Goal: Transaction & Acquisition: Purchase product/service

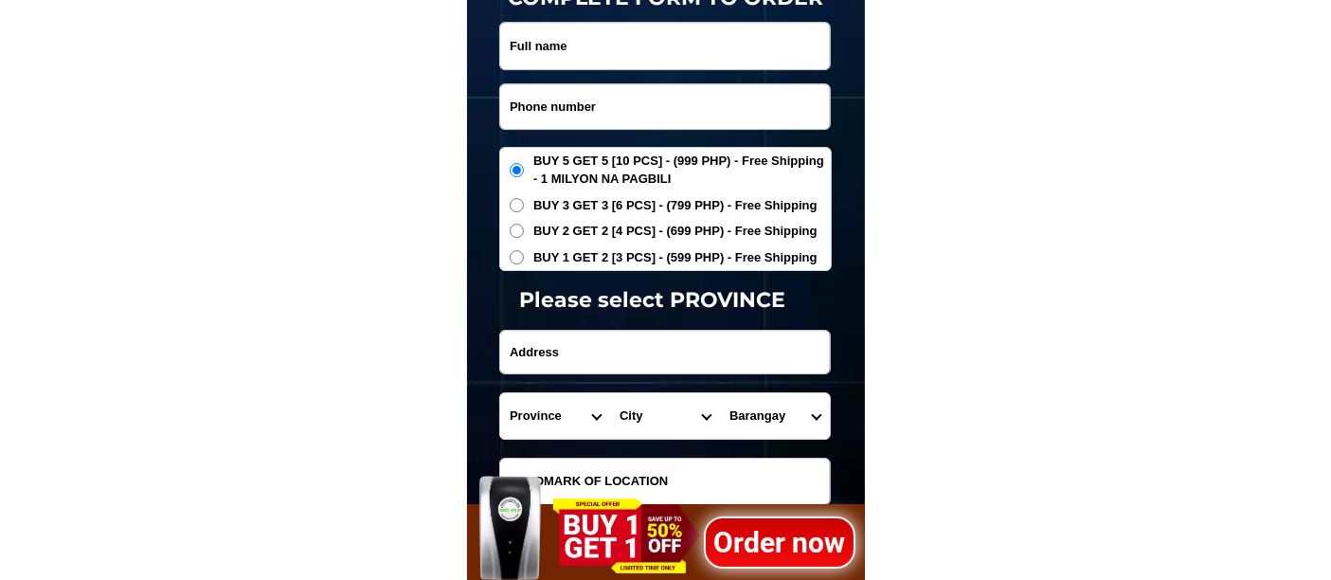
scroll to position [6235, 0]
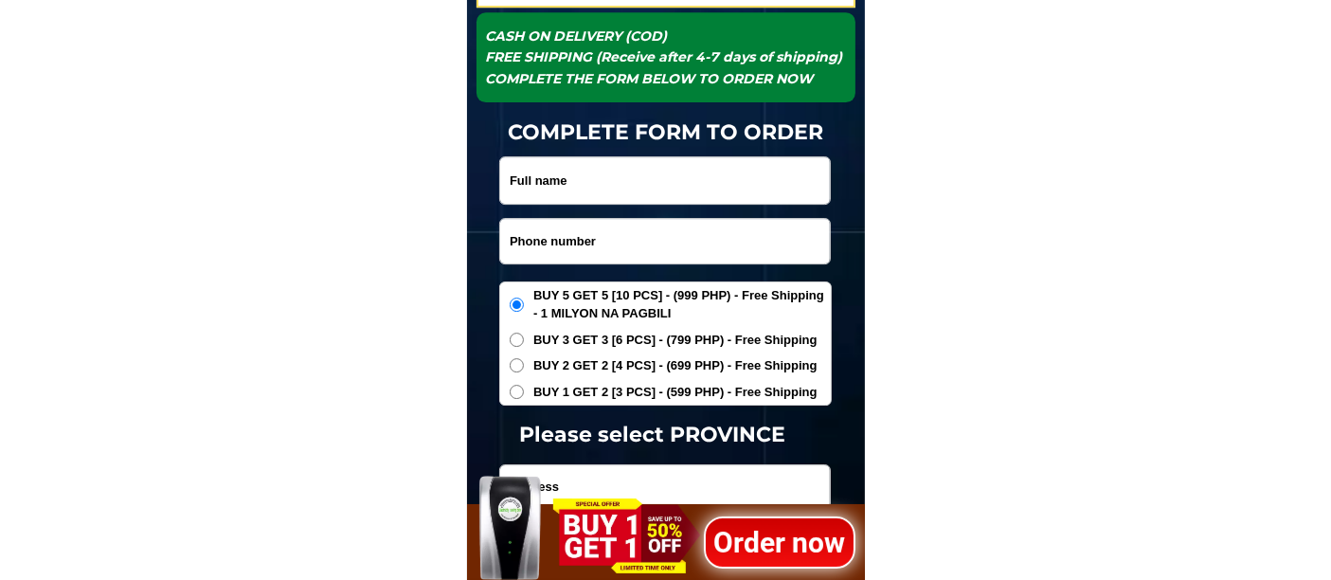
click at [563, 230] on input "Input phone_number" at bounding box center [665, 241] width 330 height 45
paste input "09563502334"
type input "09563502334"
click at [578, 188] on input "Input full_name" at bounding box center [665, 180] width 330 height 46
paste input "[PERSON_NAME]"
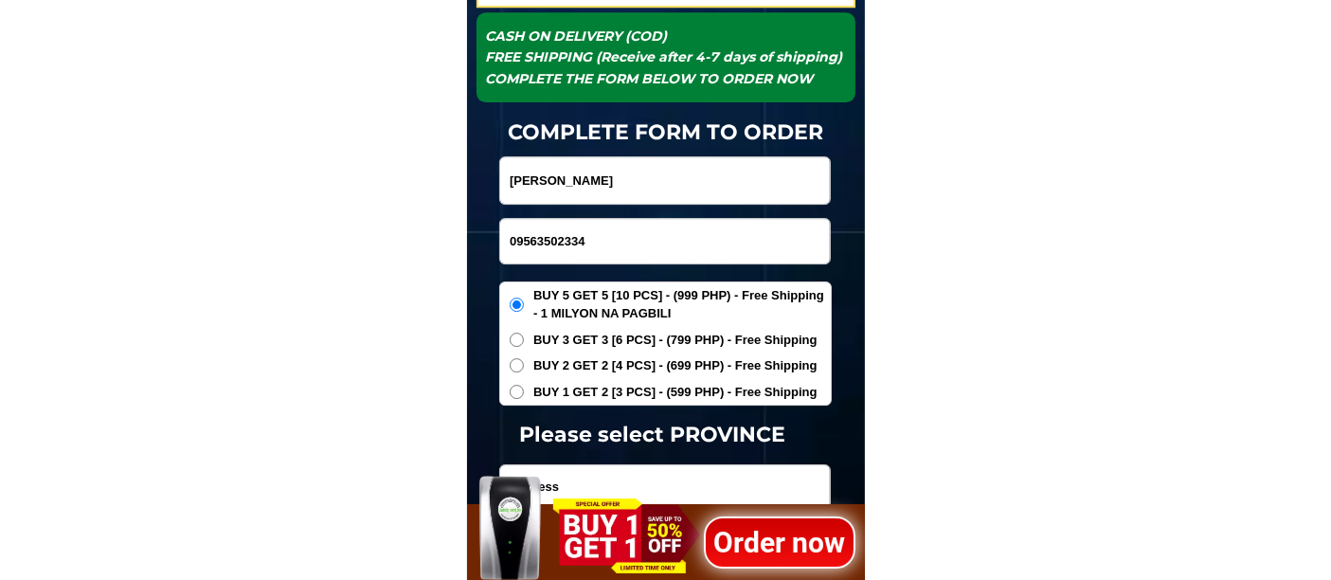
type input "[PERSON_NAME]"
click at [565, 388] on span "BUY 1 GET 2 [3 PCS] - (599 PHP) - Free Shipping" at bounding box center [675, 392] width 284 height 19
click at [524, 388] on input "BUY 1 GET 2 [3 PCS] - (599 PHP) - Free Shipping" at bounding box center [517, 392] width 14 height 14
radio input "true"
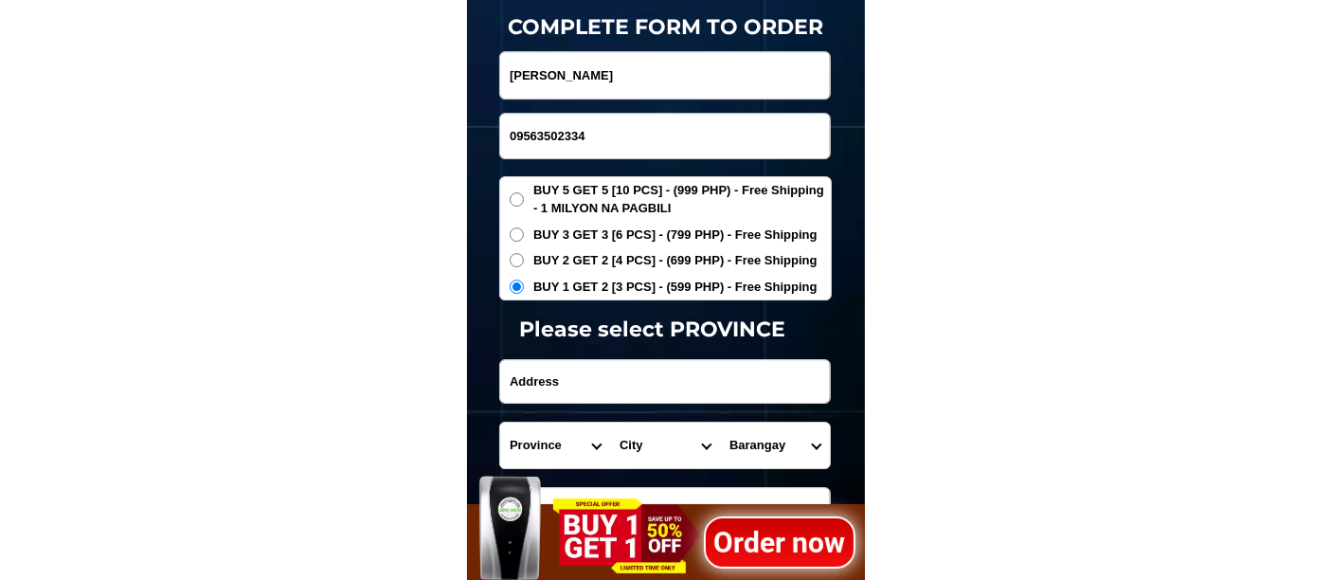
click at [547, 371] on input "Input address" at bounding box center [665, 381] width 330 height 43
paste input "215 road 7 peldera 2 [PERSON_NAME] katabi bahay ni chermanPek"
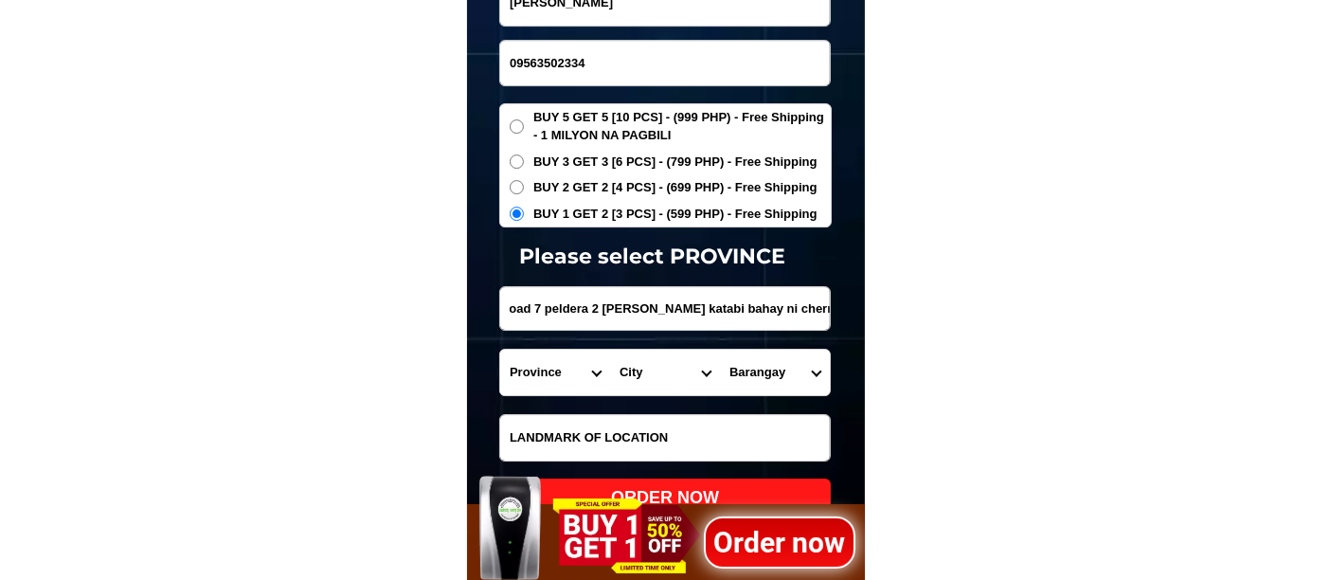
scroll to position [6445, 0]
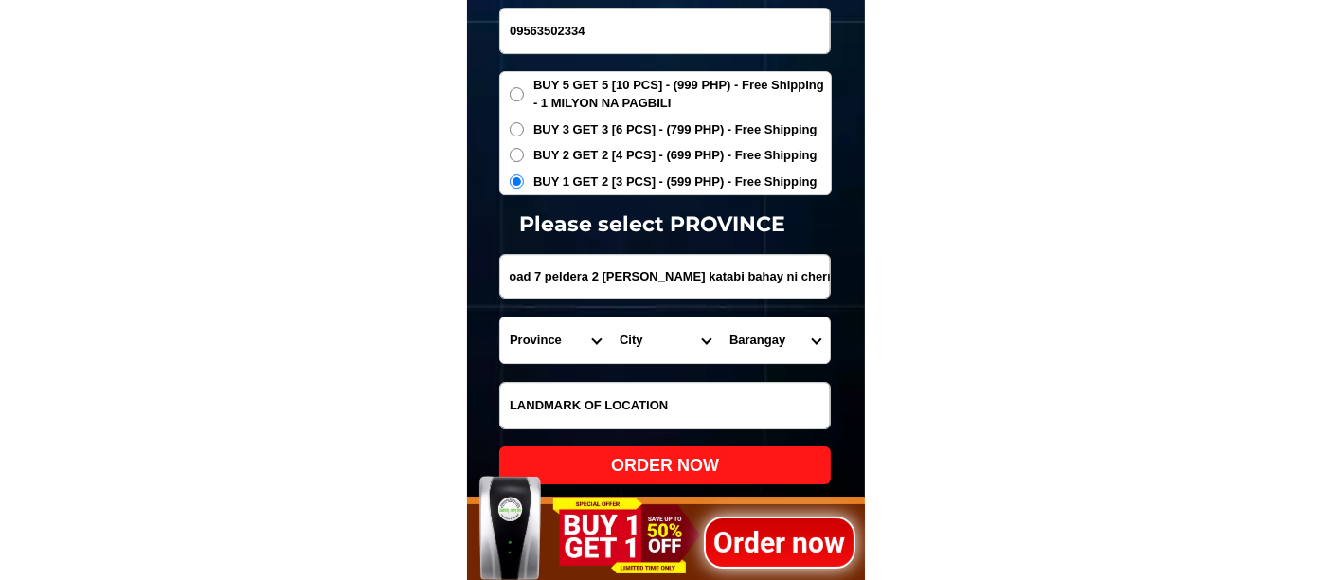
type input "215 road 7 peldera 2 [PERSON_NAME] katabi bahay ni chermanPek"
click at [520, 331] on select "Province [GEOGRAPHIC_DATA] [GEOGRAPHIC_DATA] [GEOGRAPHIC_DATA] [GEOGRAPHIC_DATA…" at bounding box center [555, 339] width 110 height 45
select select "63_219"
click at [500, 317] on select "Province [GEOGRAPHIC_DATA] [GEOGRAPHIC_DATA] [GEOGRAPHIC_DATA] [GEOGRAPHIC_DATA…" at bounding box center [555, 339] width 110 height 45
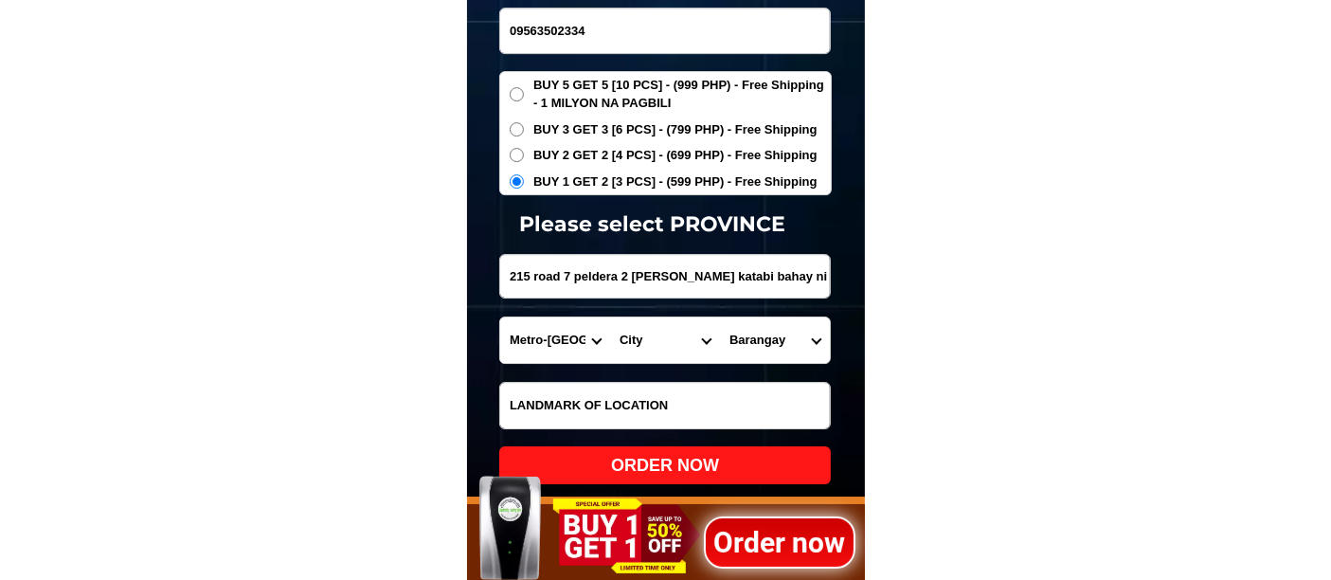
click at [641, 339] on select "City [GEOGRAPHIC_DATA] [GEOGRAPHIC_DATA] [GEOGRAPHIC_DATA] [GEOGRAPHIC_DATA]-ci…" at bounding box center [665, 339] width 110 height 45
select select "63_2196219"
click at [610, 317] on select "City [GEOGRAPHIC_DATA] [GEOGRAPHIC_DATA] [GEOGRAPHIC_DATA] [GEOGRAPHIC_DATA]-ci…" at bounding box center [665, 339] width 110 height 45
click at [744, 332] on select "[GEOGRAPHIC_DATA]" at bounding box center [775, 339] width 110 height 45
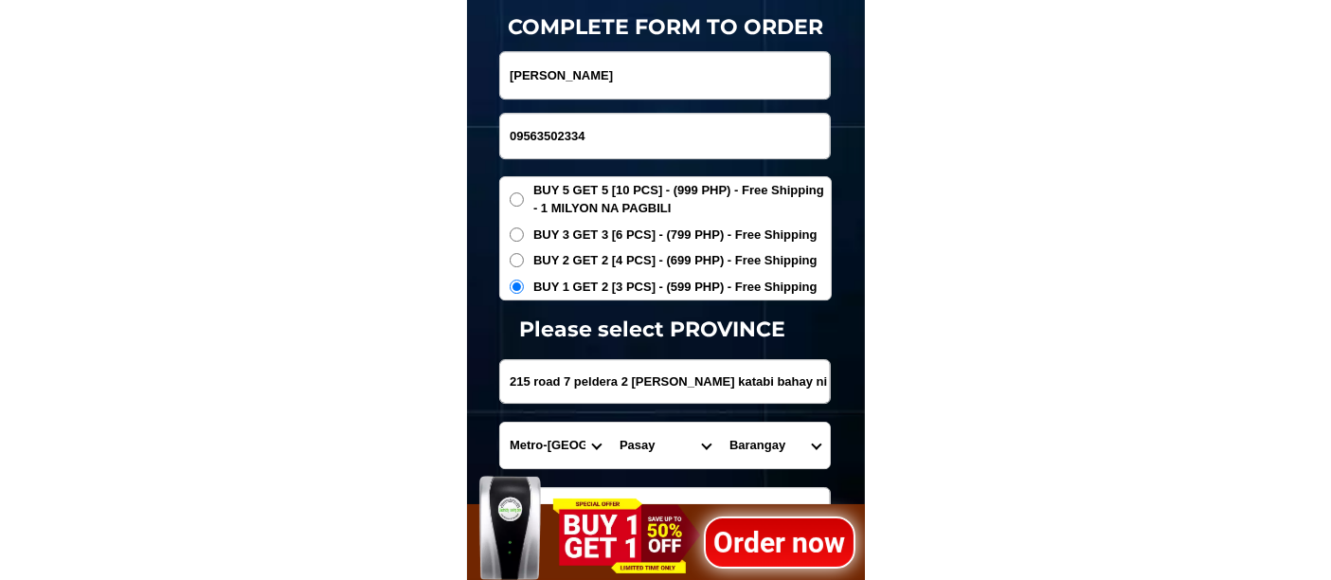
scroll to position [0, 29]
drag, startPoint x: 673, startPoint y: 384, endPoint x: 980, endPoint y: 387, distance: 306.9
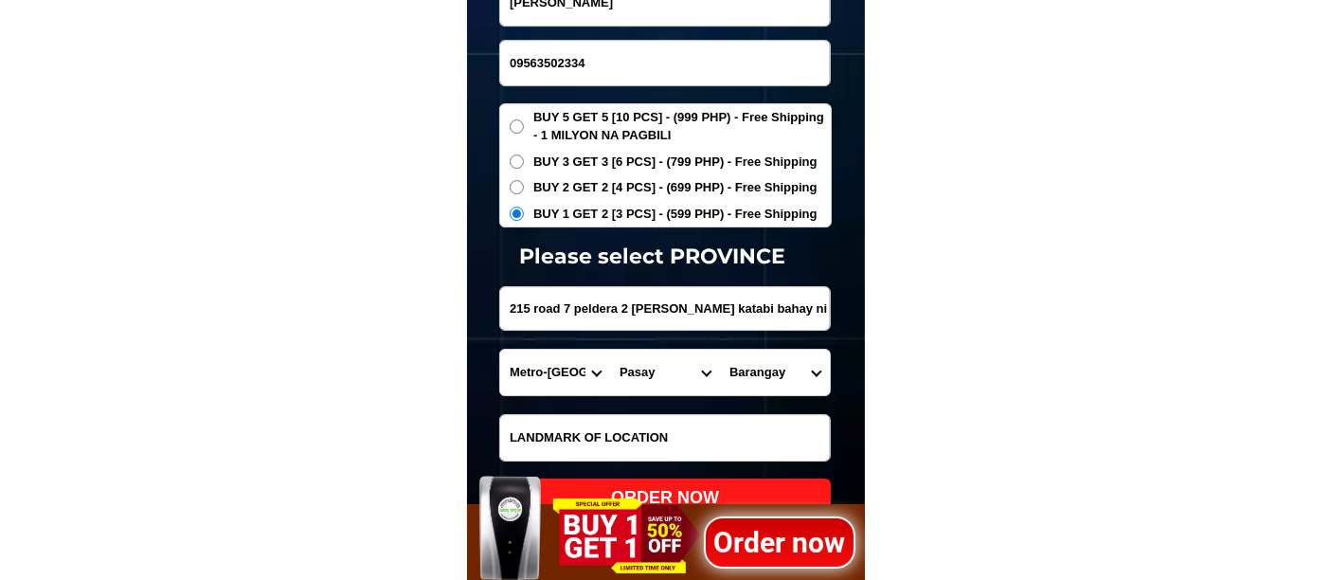
scroll to position [6445, 0]
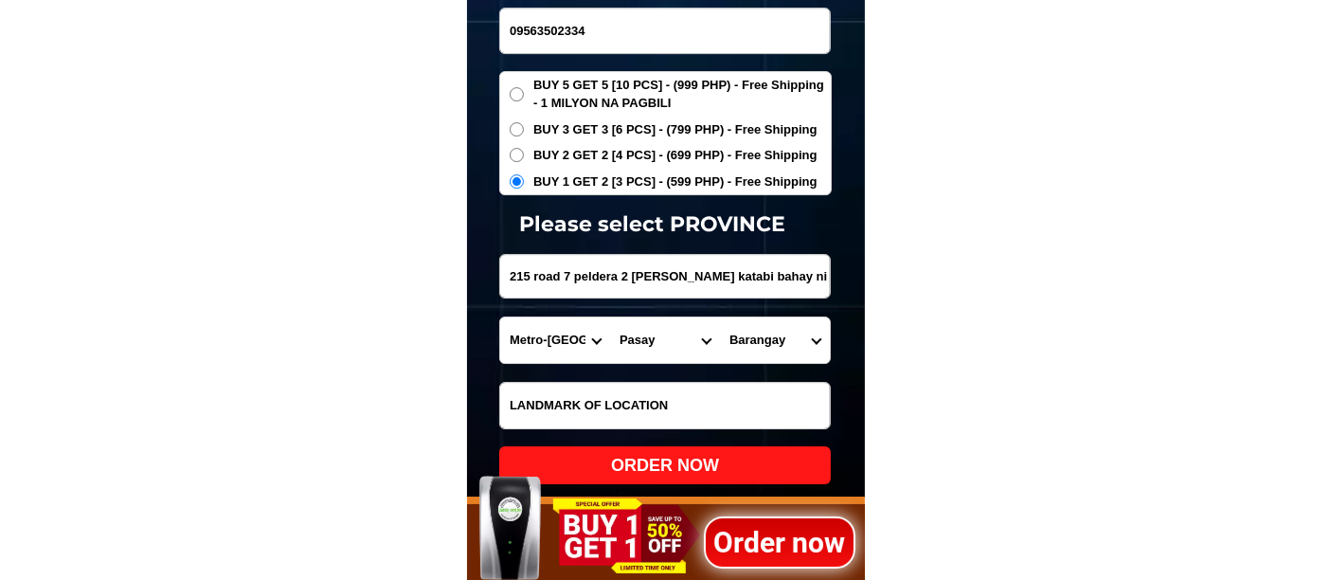
click at [782, 333] on select "[GEOGRAPHIC_DATA]" at bounding box center [775, 339] width 110 height 45
click at [741, 339] on select "[GEOGRAPHIC_DATA]" at bounding box center [775, 339] width 110 height 45
select select "63_21962192579"
click at [720, 317] on select "[GEOGRAPHIC_DATA]" at bounding box center [775, 339] width 110 height 45
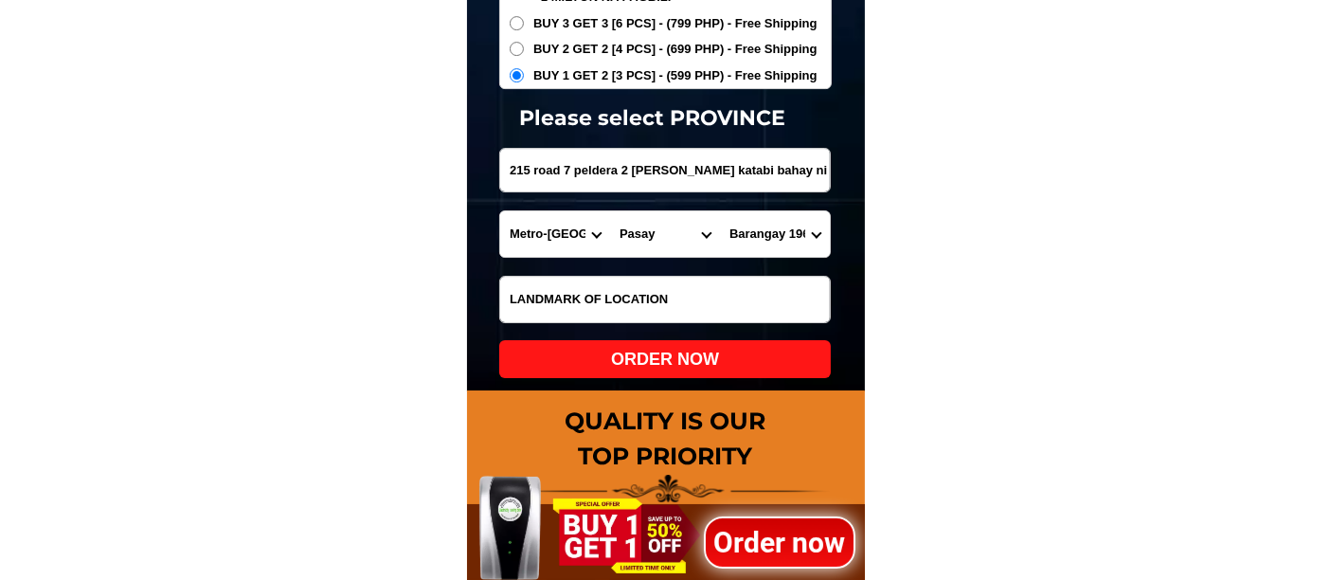
click at [713, 361] on div "ORDER NOW" at bounding box center [665, 360] width 332 height 26
radio input "true"
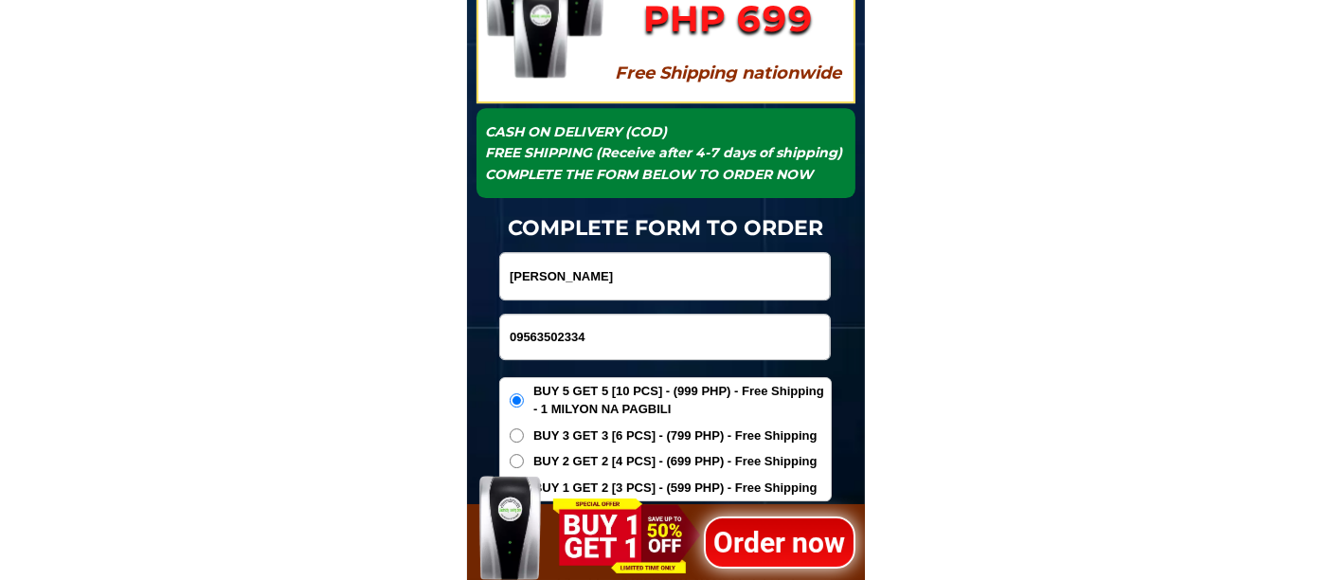
scroll to position [6130, 0]
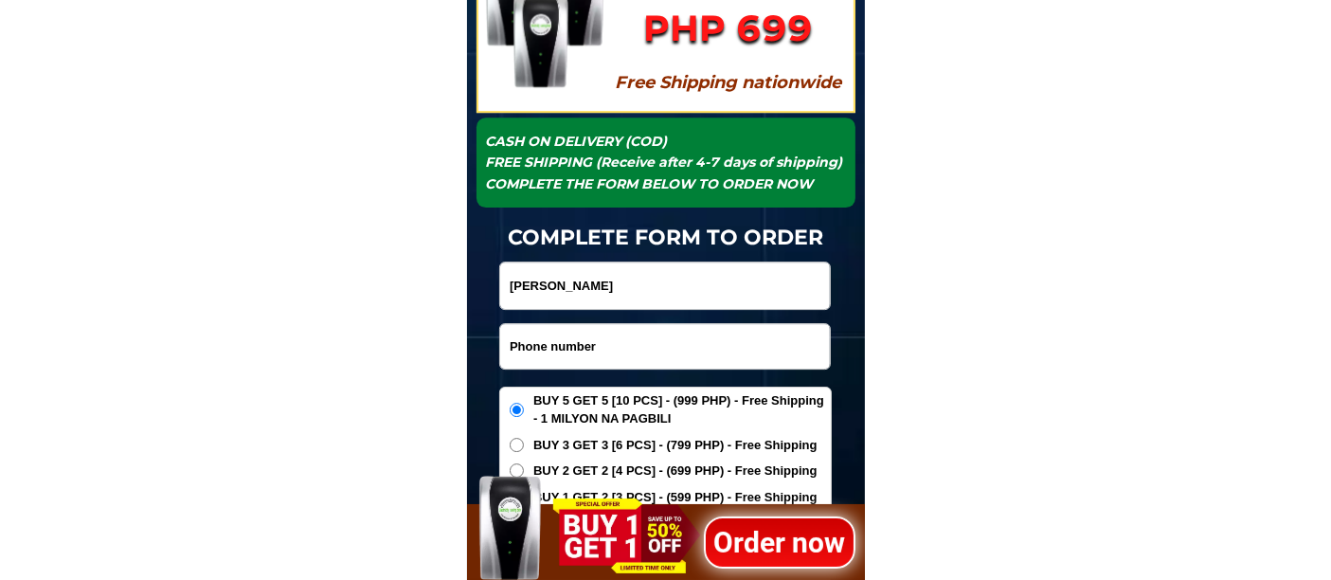
click at [571, 333] on input "Input phone_number" at bounding box center [665, 346] width 330 height 45
paste input "0936 175 6610"
click at [570, 343] on input "0936 175 6610" at bounding box center [665, 346] width 330 height 45
type input "0936175 6610"
click at [554, 277] on input "Input full_name" at bounding box center [665, 285] width 330 height 46
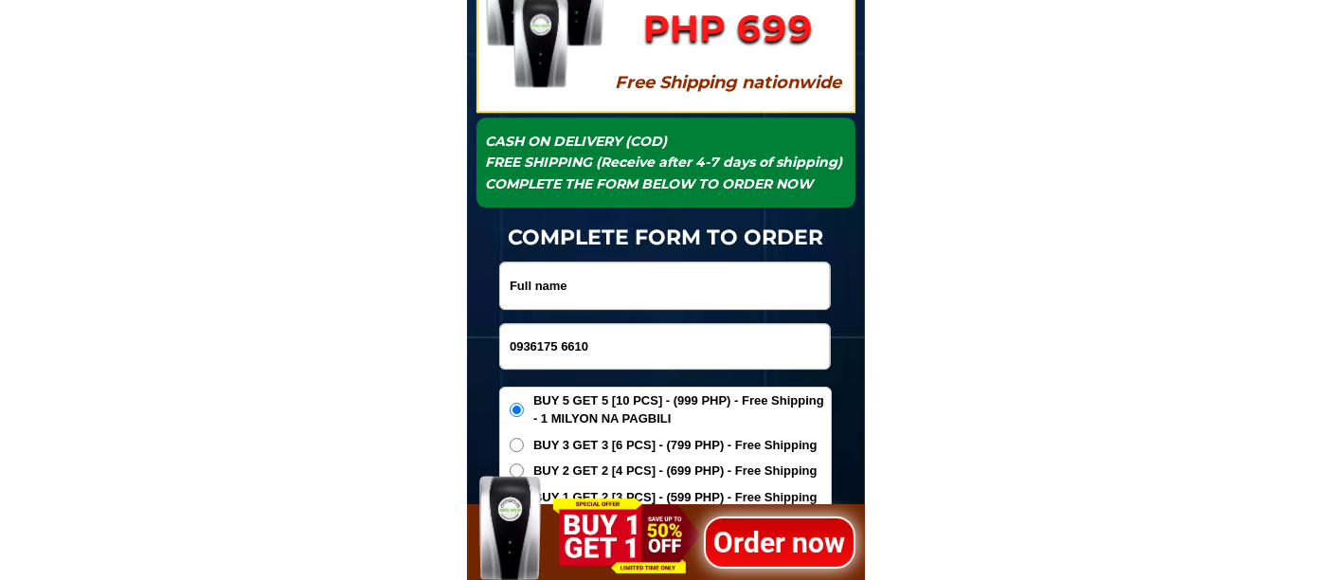
paste input "[PERSON_NAME]"
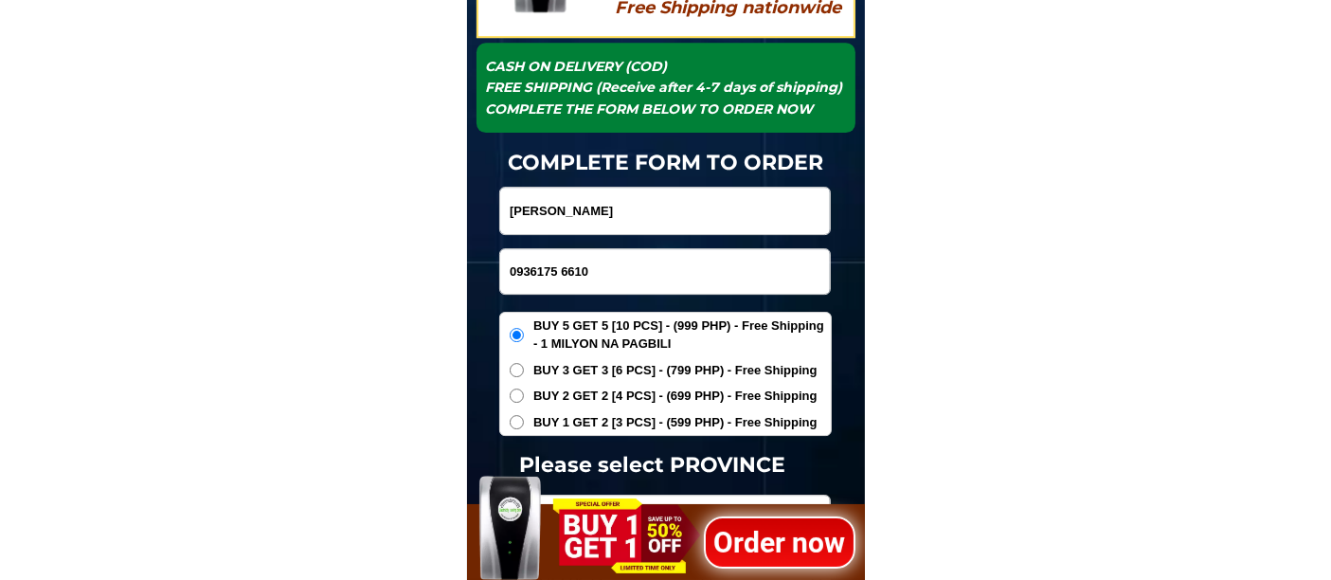
scroll to position [6340, 0]
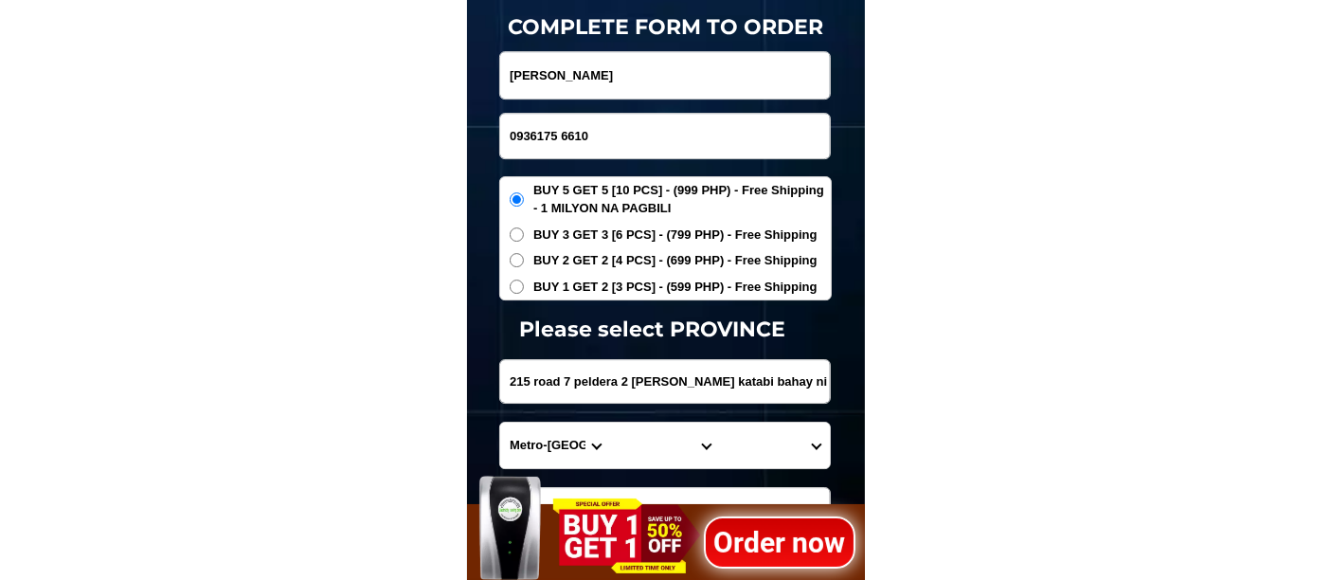
type input "[PERSON_NAME]"
click at [633, 284] on span "BUY 1 GET 2 [3 PCS] - (599 PHP) - Free Shipping" at bounding box center [675, 287] width 284 height 19
click at [524, 284] on input "BUY 1 GET 2 [3 PCS] - (599 PHP) - Free Shipping" at bounding box center [517, 286] width 14 height 14
radio input "true"
click at [617, 385] on input "Input address" at bounding box center [665, 381] width 330 height 43
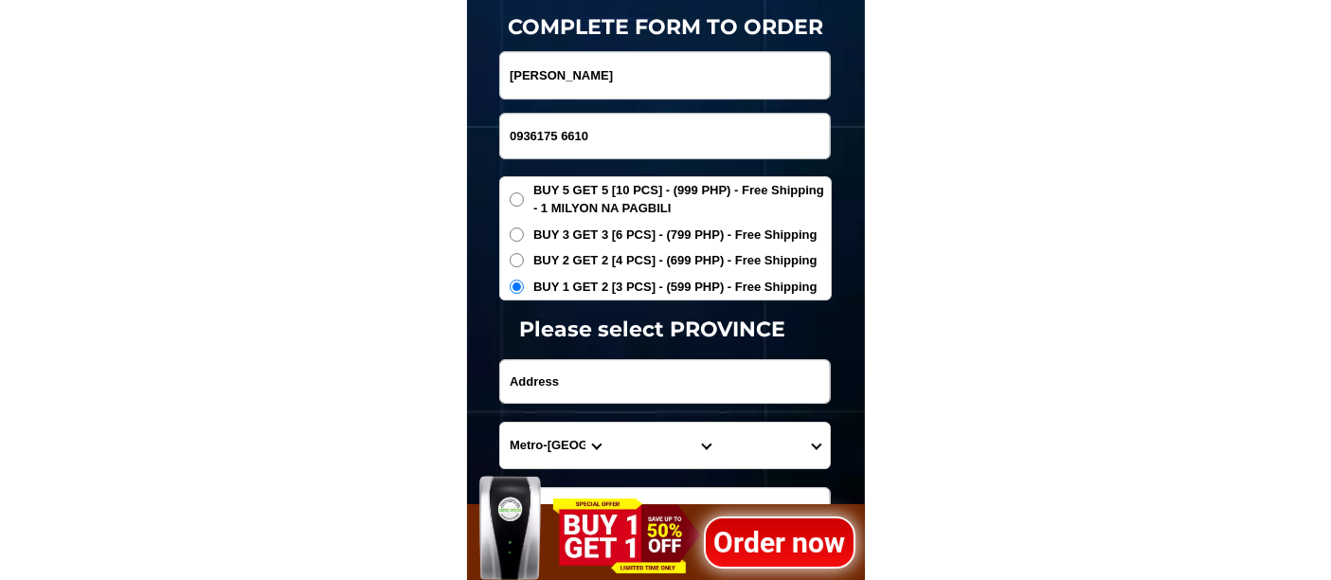
paste input "purok 6 gusa [GEOGRAPHIC_DATA]"
type input "purok 6 gusa [GEOGRAPHIC_DATA]"
click at [542, 439] on select "Province [GEOGRAPHIC_DATA] [GEOGRAPHIC_DATA] [GEOGRAPHIC_DATA] [GEOGRAPHIC_DATA…" at bounding box center [555, 444] width 110 height 45
select select "63_283"
click at [500, 422] on select "Province [GEOGRAPHIC_DATA] [GEOGRAPHIC_DATA] [GEOGRAPHIC_DATA] [GEOGRAPHIC_DATA…" at bounding box center [555, 444] width 110 height 45
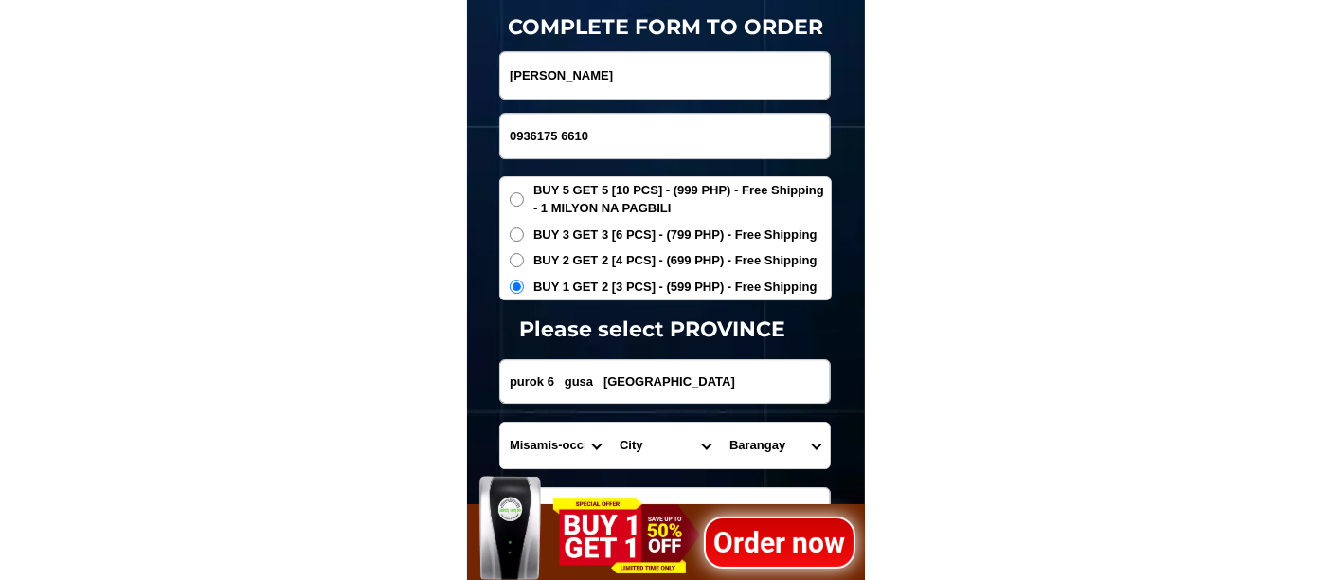
click at [630, 441] on select "City Aloran [GEOGRAPHIC_DATA] [GEOGRAPHIC_DATA][PERSON_NAME] [PERSON_NAME]-chio…" at bounding box center [665, 444] width 110 height 45
select select "63_2838776"
click at [539, 450] on select "Province [GEOGRAPHIC_DATA] [GEOGRAPHIC_DATA] [GEOGRAPHIC_DATA] [GEOGRAPHIC_DATA…" at bounding box center [555, 444] width 110 height 45
select select "63_386"
click at [500, 422] on select "Province [GEOGRAPHIC_DATA] [GEOGRAPHIC_DATA] [GEOGRAPHIC_DATA] [GEOGRAPHIC_DATA…" at bounding box center [555, 444] width 110 height 45
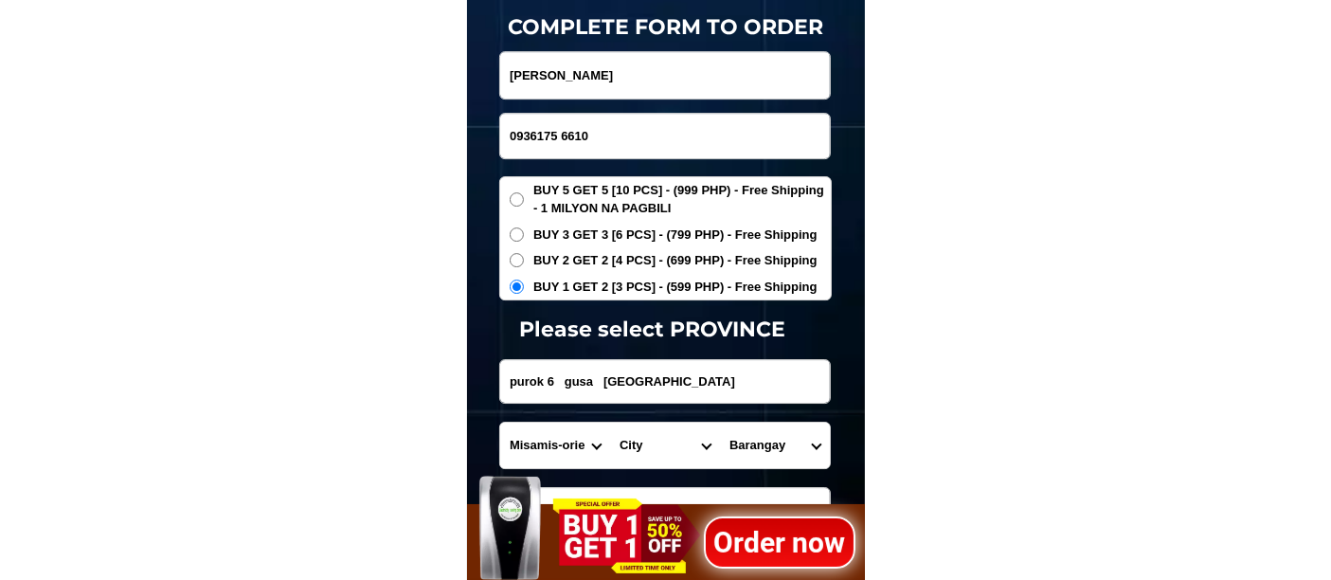
click at [640, 443] on select "City Alubijid [GEOGRAPHIC_DATA] [GEOGRAPHIC_DATA] [GEOGRAPHIC_DATA] [GEOGRAPHIC…" at bounding box center [665, 444] width 110 height 45
select select "63_386807"
click at [610, 422] on select "City Alubijid [GEOGRAPHIC_DATA] [GEOGRAPHIC_DATA] [GEOGRAPHIC_DATA] [GEOGRAPHIC…" at bounding box center [665, 444] width 110 height 45
click at [765, 446] on select "Barangay Agusan Baikingon [GEOGRAPHIC_DATA] Balulang Barangay 1 (pob.) Barangay…" at bounding box center [775, 444] width 110 height 45
select select "63_3868073194"
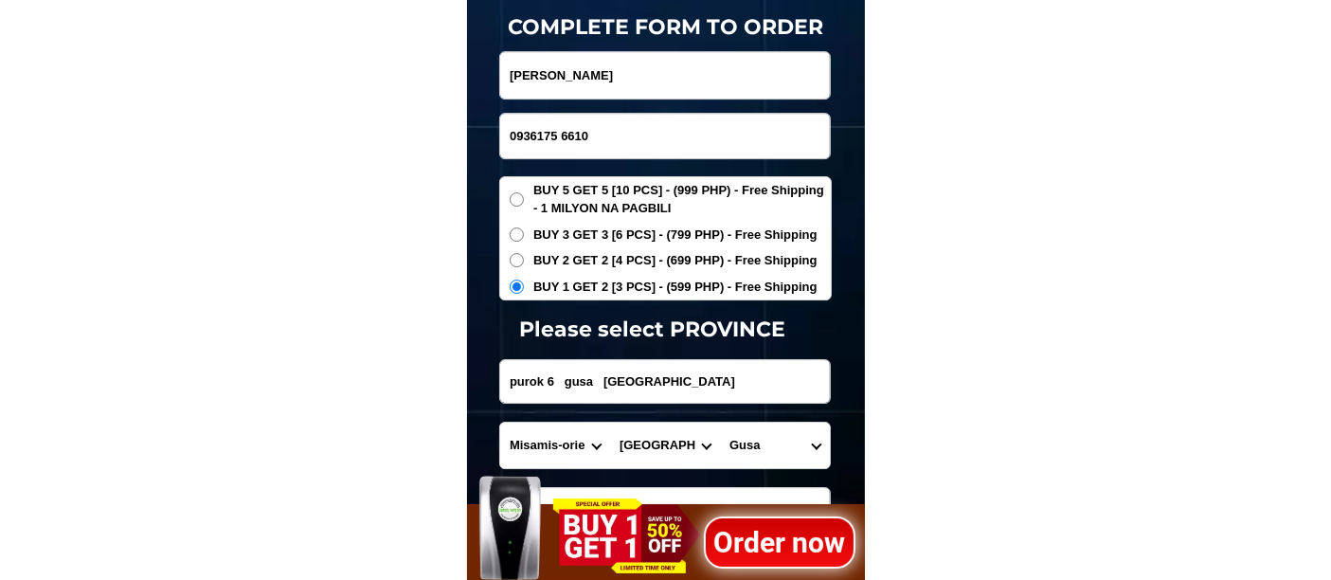
click at [720, 422] on select "Barangay Agusan Baikingon [GEOGRAPHIC_DATA] Balulang Barangay 1 (pob.) Barangay…" at bounding box center [775, 444] width 110 height 45
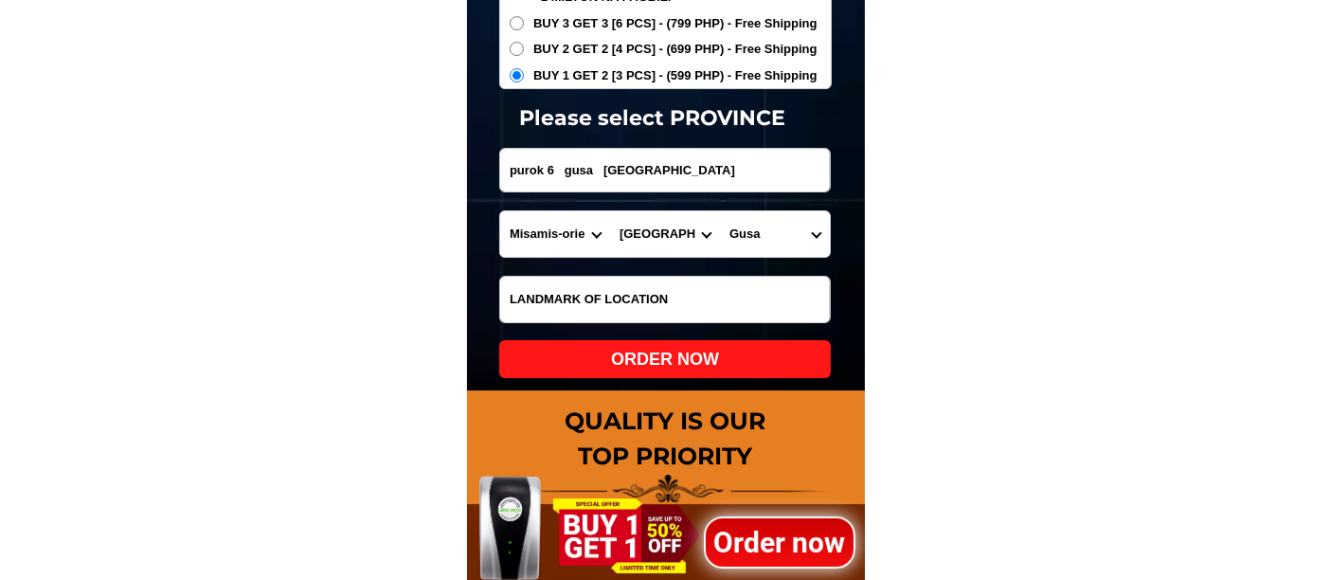
click at [654, 355] on div "ORDER NOW" at bounding box center [665, 360] width 332 height 26
type input "0936175 6610"
radio input "true"
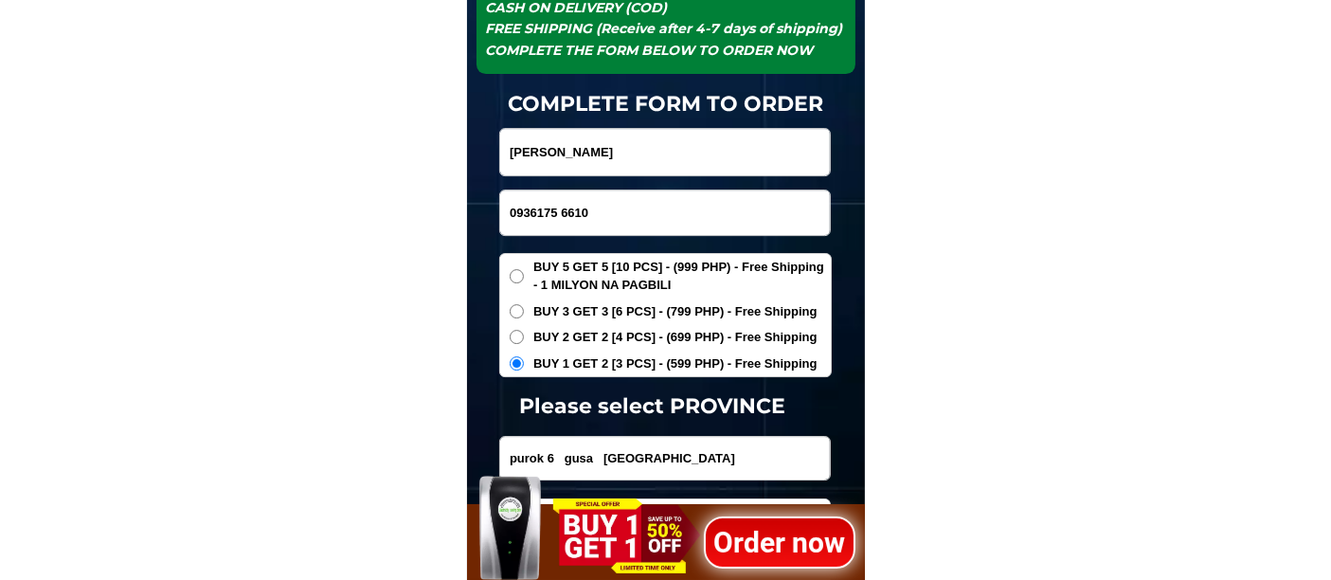
scroll to position [6243, 0]
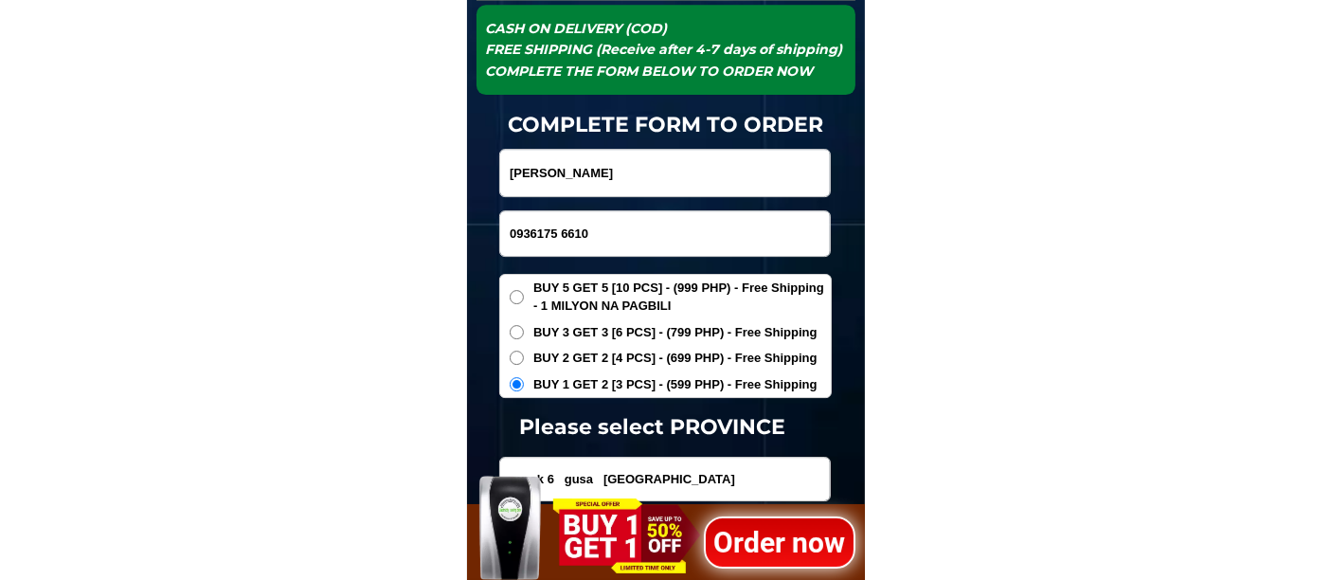
click at [562, 231] on input "0936175 6610" at bounding box center [665, 233] width 330 height 45
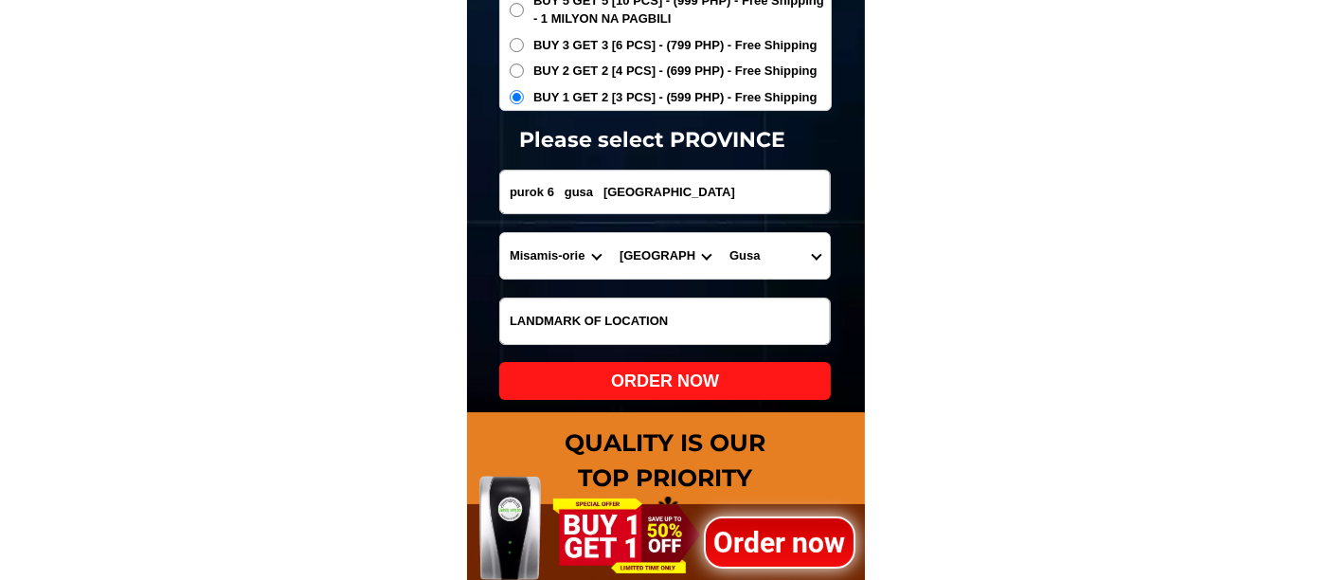
scroll to position [6559, 0]
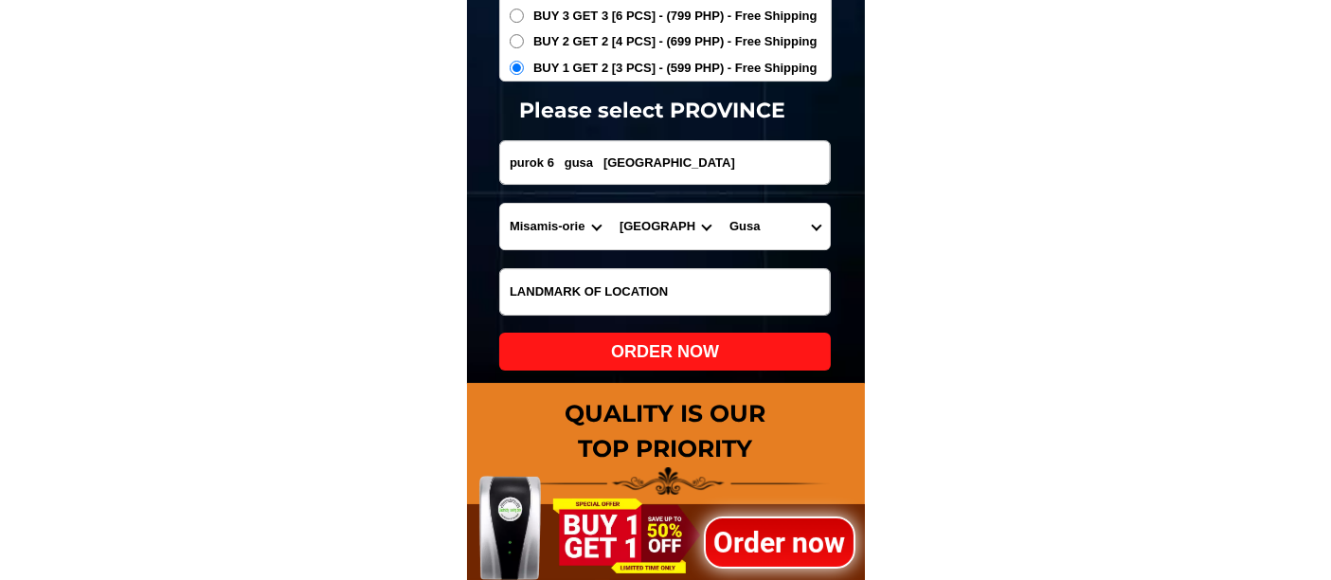
type input "09361756610"
click at [673, 337] on div "ORDER NOW" at bounding box center [665, 351] width 332 height 38
radio input "true"
